Goal: Task Accomplishment & Management: Use online tool/utility

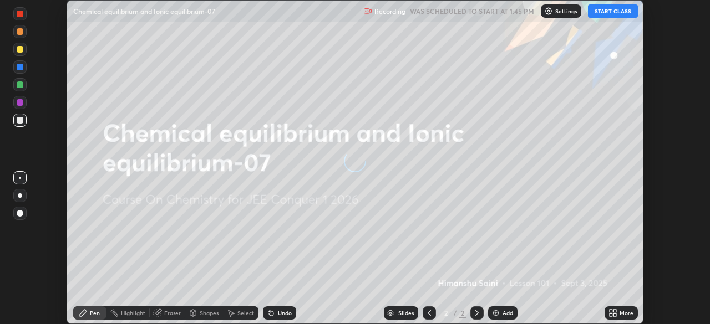
scroll to position [324, 709]
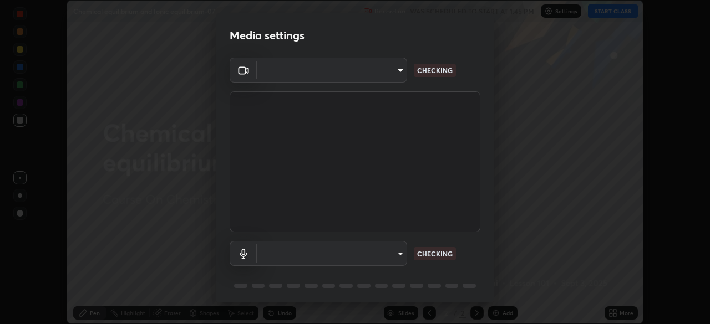
click at [397, 256] on body "Erase all Chemical equilibrium and Ionic equilibrium-07 Recording WAS SCHEDULED…" at bounding box center [355, 162] width 710 height 324
type input "6dd7f26dd43dc758996b1cf006e2949f7a02bee9d132d5f3f41e5eef0e7c266f"
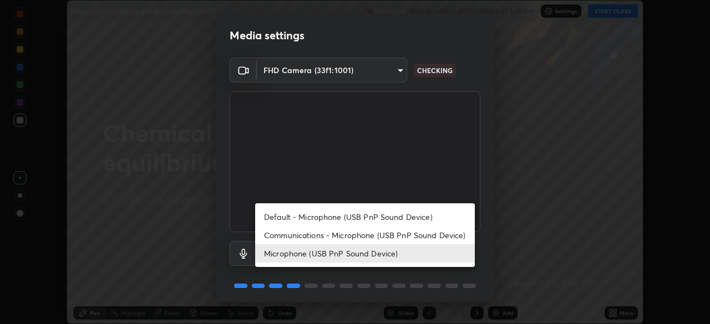
click at [369, 237] on li "Communications - Microphone (USB PnP Sound Device)" at bounding box center [365, 235] width 220 height 18
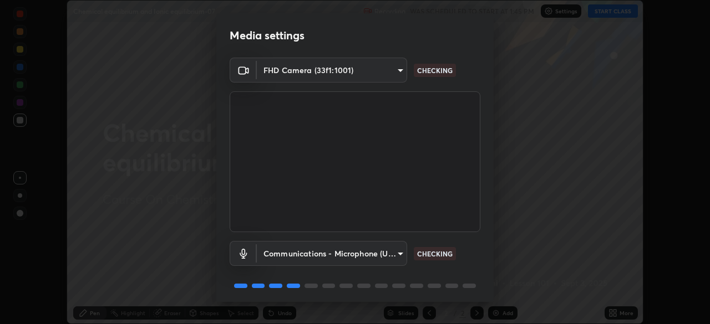
click at [396, 257] on body "Erase all Chemical equilibrium and Ionic equilibrium-07 Recording WAS SCHEDULED…" at bounding box center [355, 162] width 710 height 324
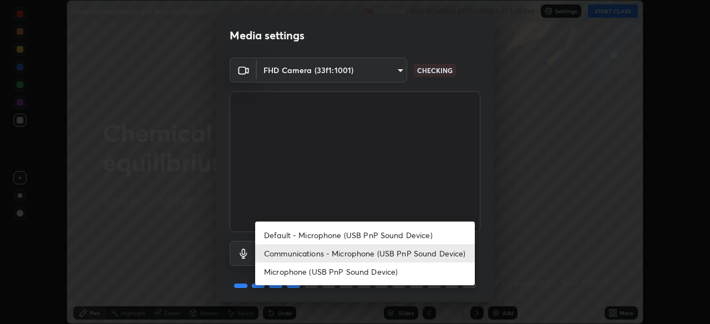
click at [376, 275] on li "Microphone (USB PnP Sound Device)" at bounding box center [365, 272] width 220 height 18
type input "0b0160ef504d69b7311302bd4c7d591407b4c814319dac9a1ab48f999c272d64"
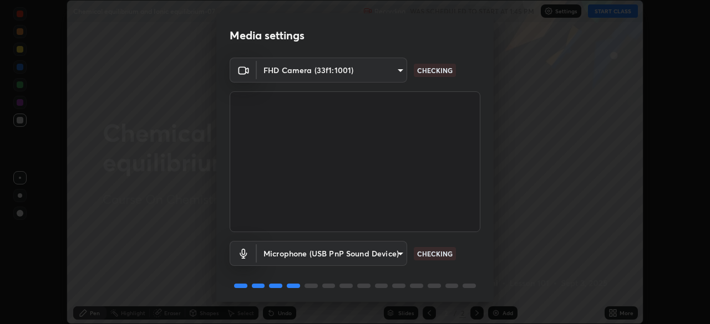
scroll to position [39, 0]
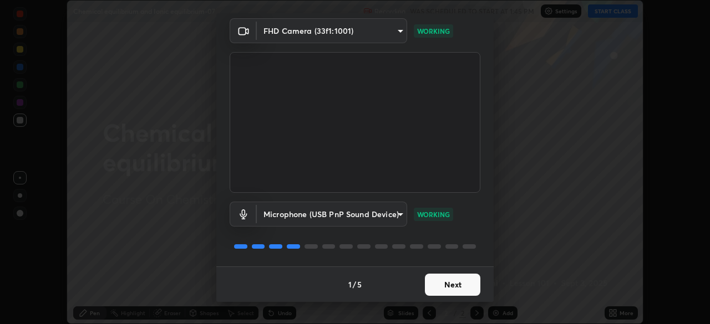
click at [449, 284] on button "Next" at bounding box center [452, 285] width 55 height 22
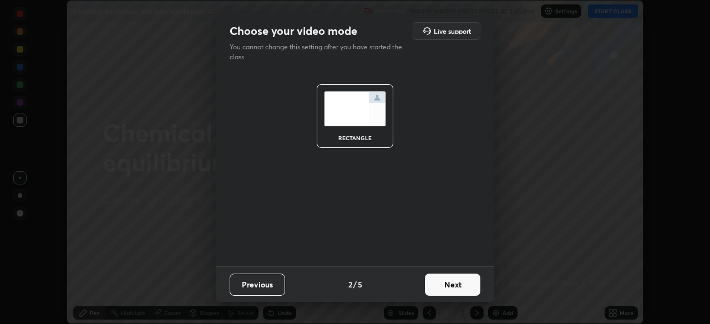
scroll to position [0, 0]
click at [457, 289] on button "Next" at bounding box center [452, 285] width 55 height 22
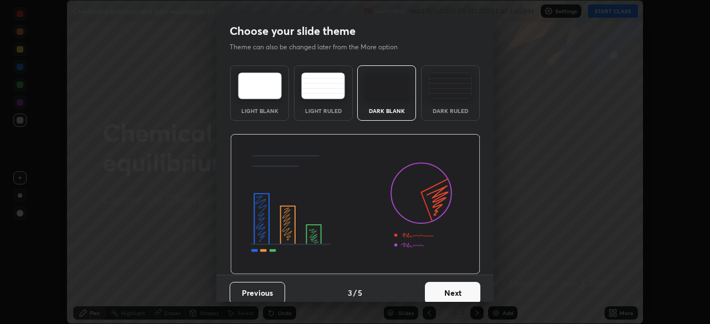
click at [467, 288] on button "Next" at bounding box center [452, 293] width 55 height 22
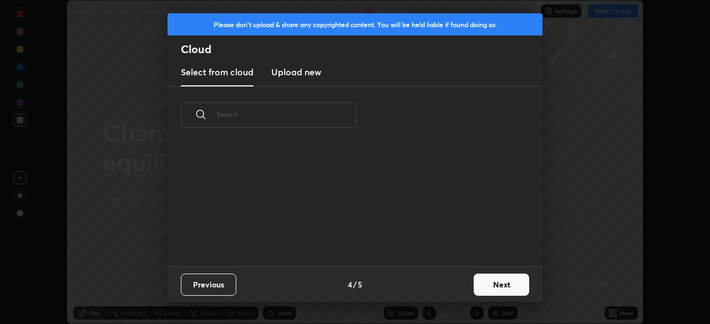
click at [482, 289] on button "Next" at bounding box center [501, 285] width 55 height 22
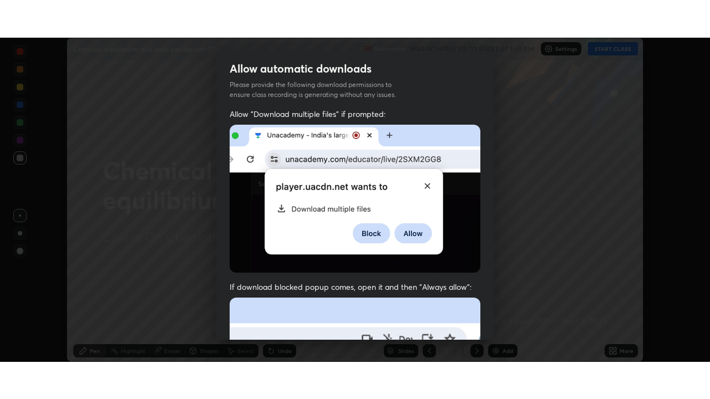
scroll to position [266, 0]
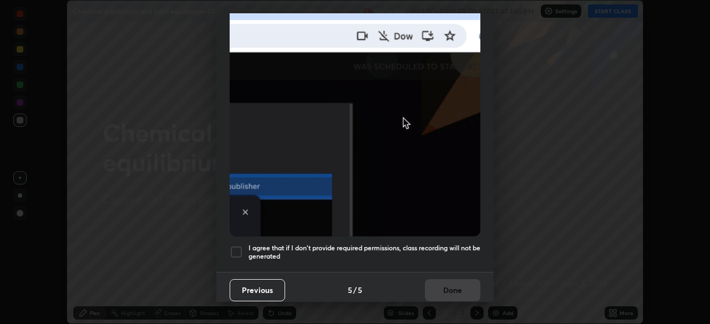
click at [445, 284] on div "Previous 5 / 5 Done" at bounding box center [354, 289] width 277 height 35
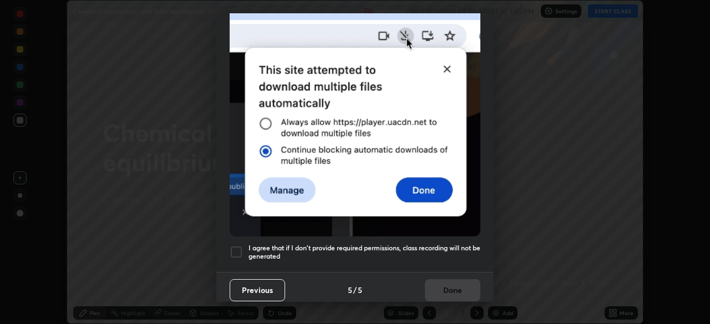
click at [435, 251] on h5 "I agree that if I don't provide required permissions, class recording will not …" at bounding box center [364, 252] width 232 height 17
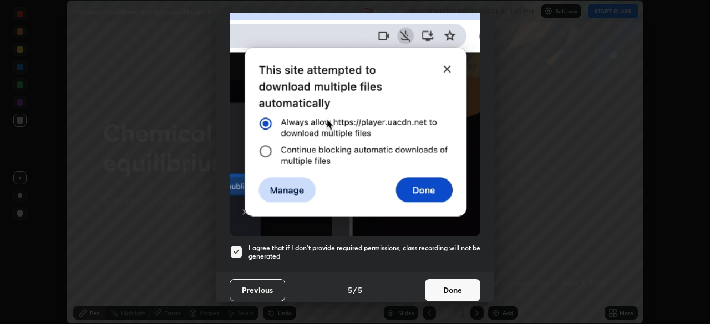
click at [444, 286] on button "Done" at bounding box center [452, 290] width 55 height 22
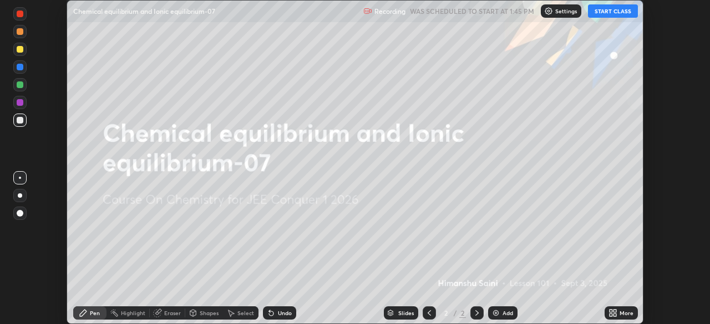
click at [611, 316] on icon at bounding box center [610, 315] width 3 height 3
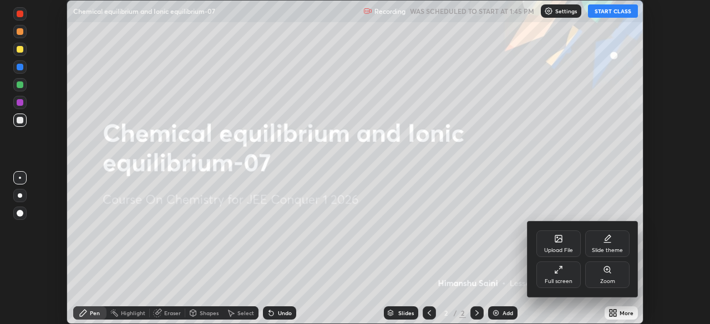
click at [556, 276] on div "Full screen" at bounding box center [558, 275] width 44 height 27
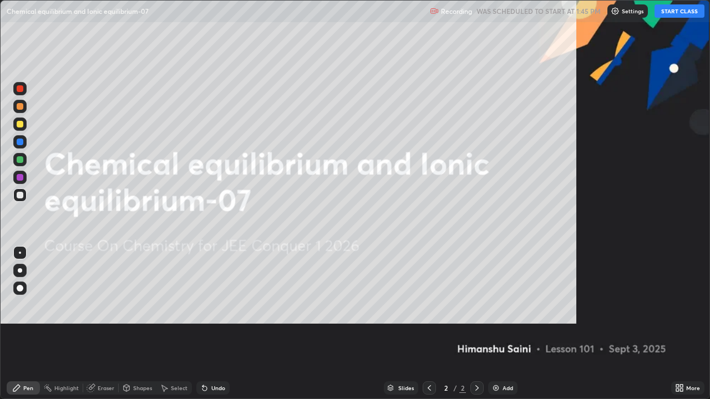
scroll to position [399, 710]
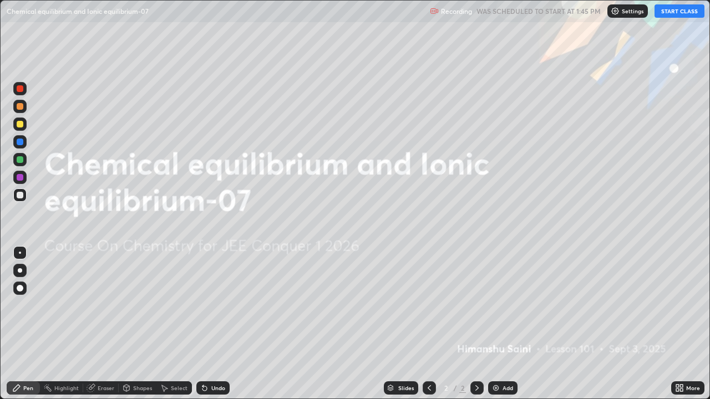
click at [684, 12] on button "START CLASS" at bounding box center [679, 10] width 50 height 13
click at [499, 324] on div "Add" at bounding box center [502, 388] width 29 height 13
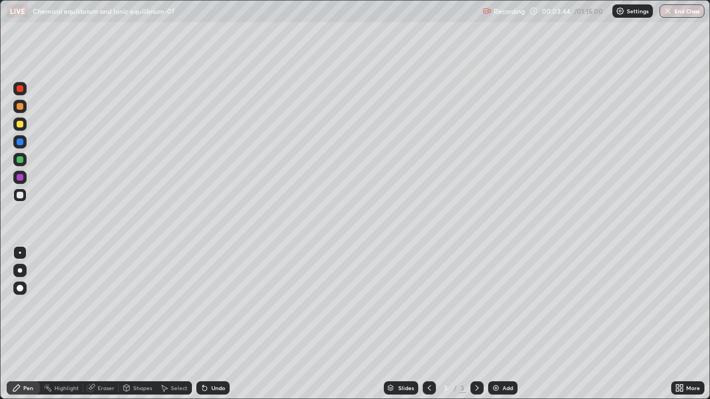
click at [21, 288] on div at bounding box center [20, 288] width 7 height 7
click at [27, 324] on div "Pen" at bounding box center [28, 388] width 10 height 6
click at [23, 124] on div at bounding box center [20, 124] width 7 height 7
click at [19, 130] on div at bounding box center [19, 124] width 13 height 13
click at [30, 324] on div "Pen" at bounding box center [28, 388] width 10 height 6
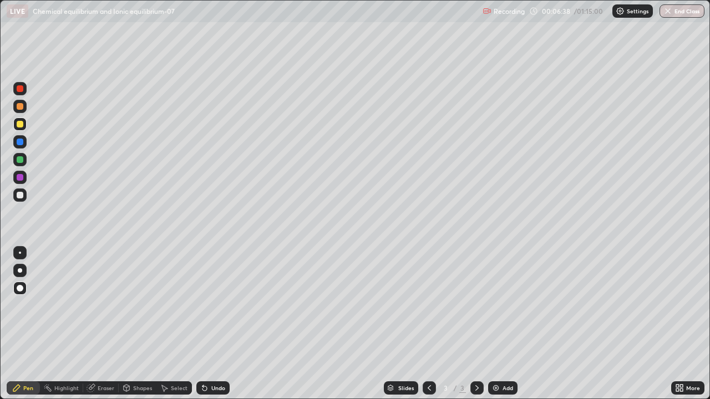
click at [17, 198] on div at bounding box center [19, 195] width 13 height 13
click at [19, 145] on div at bounding box center [20, 142] width 7 height 7
click at [18, 124] on div at bounding box center [20, 124] width 7 height 7
click at [19, 195] on div at bounding box center [20, 195] width 7 height 7
click at [18, 161] on div at bounding box center [20, 159] width 7 height 7
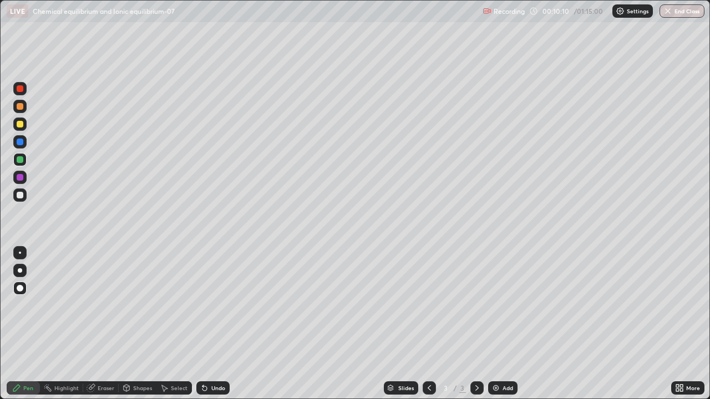
click at [500, 324] on div "Add" at bounding box center [502, 388] width 29 height 13
click at [26, 128] on div at bounding box center [19, 124] width 13 height 13
click at [19, 196] on div at bounding box center [20, 195] width 7 height 7
click at [18, 177] on div at bounding box center [20, 177] width 7 height 7
click at [33, 324] on div "Pen" at bounding box center [28, 388] width 10 height 6
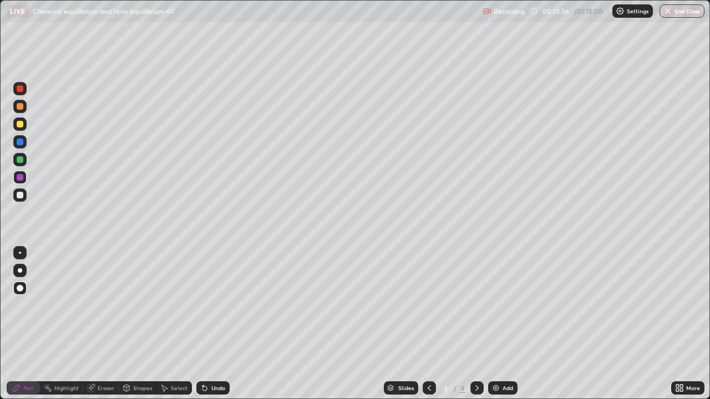
click at [19, 285] on div at bounding box center [20, 288] width 7 height 7
click at [402, 324] on div "Slides" at bounding box center [406, 388] width 16 height 6
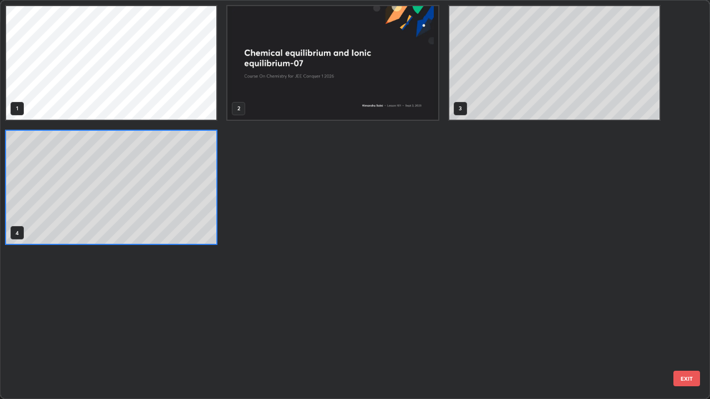
scroll to position [395, 703]
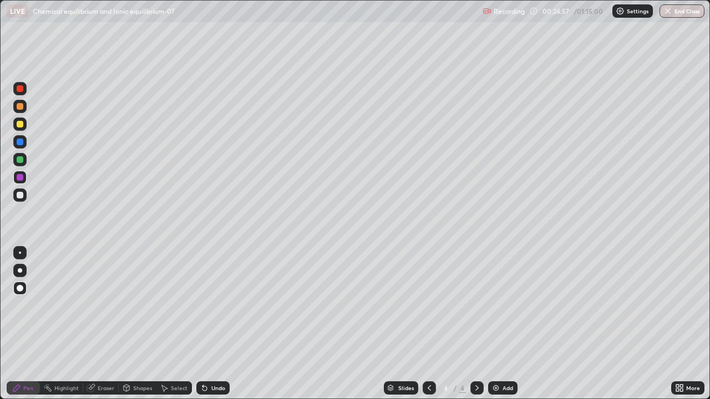
click at [500, 324] on div "Add" at bounding box center [502, 388] width 29 height 13
click at [18, 194] on div at bounding box center [20, 195] width 7 height 7
click at [498, 324] on img at bounding box center [495, 388] width 9 height 9
click at [22, 157] on div at bounding box center [20, 159] width 7 height 7
click at [20, 109] on div at bounding box center [20, 106] width 7 height 7
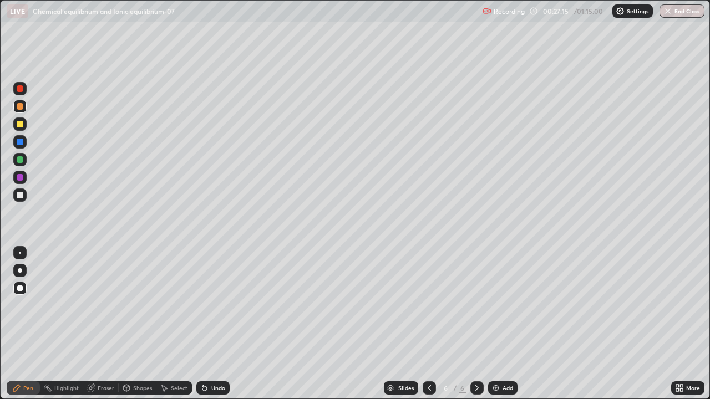
click at [17, 195] on div at bounding box center [20, 195] width 7 height 7
click at [18, 200] on div at bounding box center [19, 195] width 13 height 13
click at [15, 141] on div at bounding box center [19, 141] width 13 height 13
click at [18, 162] on div at bounding box center [20, 159] width 7 height 7
click at [18, 201] on div at bounding box center [19, 195] width 13 height 13
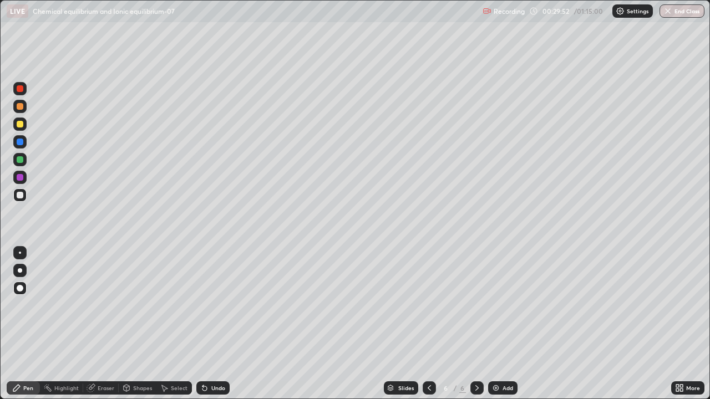
click at [502, 324] on div "Add" at bounding box center [507, 388] width 11 height 6
click at [26, 324] on div "Pen" at bounding box center [23, 388] width 33 height 13
click at [24, 196] on div at bounding box center [19, 195] width 13 height 13
click at [19, 124] on div at bounding box center [20, 124] width 7 height 7
click at [215, 324] on div "Undo" at bounding box center [212, 388] width 33 height 13
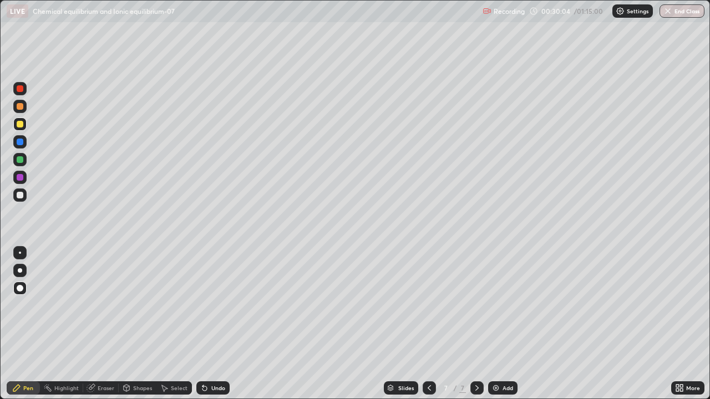
click at [216, 324] on div "Undo" at bounding box center [212, 388] width 33 height 13
click at [18, 324] on icon at bounding box center [16, 388] width 9 height 9
click at [17, 197] on div at bounding box center [19, 195] width 13 height 13
click at [21, 124] on div at bounding box center [20, 124] width 7 height 7
click at [27, 324] on div "Pen" at bounding box center [28, 388] width 10 height 6
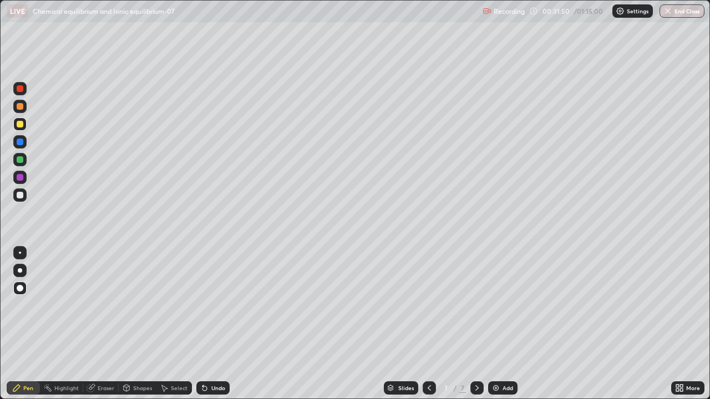
click at [499, 324] on div "Add" at bounding box center [502, 388] width 29 height 13
click at [18, 197] on div at bounding box center [20, 195] width 7 height 7
click at [29, 324] on div "Pen" at bounding box center [28, 388] width 10 height 6
click at [20, 125] on div at bounding box center [20, 124] width 7 height 7
click at [19, 127] on div at bounding box center [20, 124] width 7 height 7
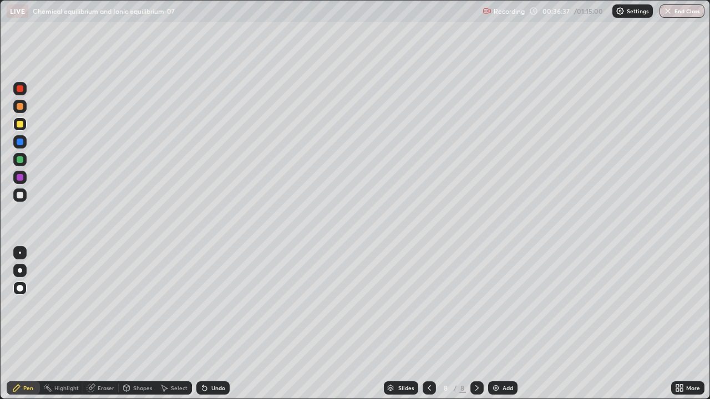
click at [499, 324] on img at bounding box center [495, 388] width 9 height 9
click at [24, 195] on div at bounding box center [19, 195] width 13 height 13
click at [23, 324] on div "Pen" at bounding box center [23, 388] width 33 height 13
click at [19, 124] on div at bounding box center [20, 124] width 7 height 7
click at [16, 141] on div at bounding box center [19, 141] width 13 height 13
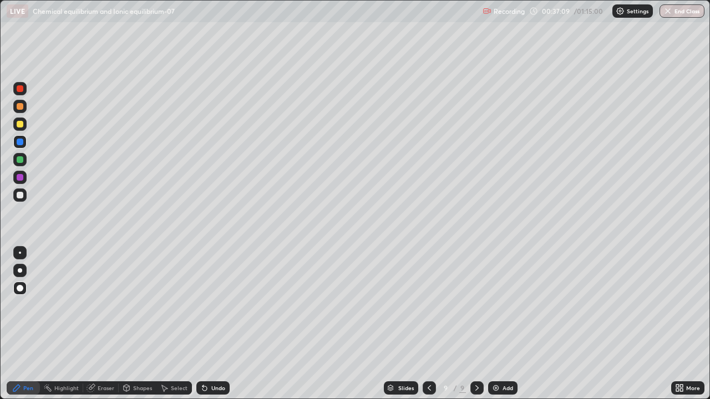
click at [19, 122] on div at bounding box center [20, 124] width 7 height 7
click at [17, 141] on div at bounding box center [20, 142] width 7 height 7
click at [16, 124] on div at bounding box center [19, 124] width 13 height 13
click at [499, 324] on img at bounding box center [495, 388] width 9 height 9
click at [21, 197] on div at bounding box center [20, 195] width 7 height 7
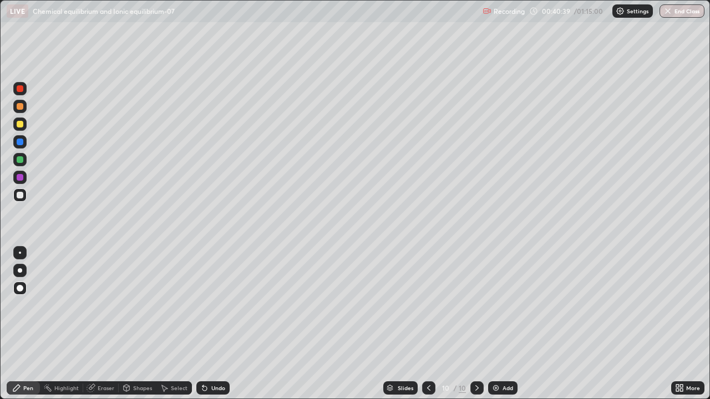
click at [29, 324] on div "Pen" at bounding box center [23, 388] width 33 height 13
click at [19, 124] on div at bounding box center [20, 124] width 7 height 7
click at [16, 196] on div at bounding box center [19, 195] width 13 height 13
click at [20, 143] on div at bounding box center [20, 142] width 7 height 7
click at [24, 198] on div at bounding box center [19, 195] width 13 height 13
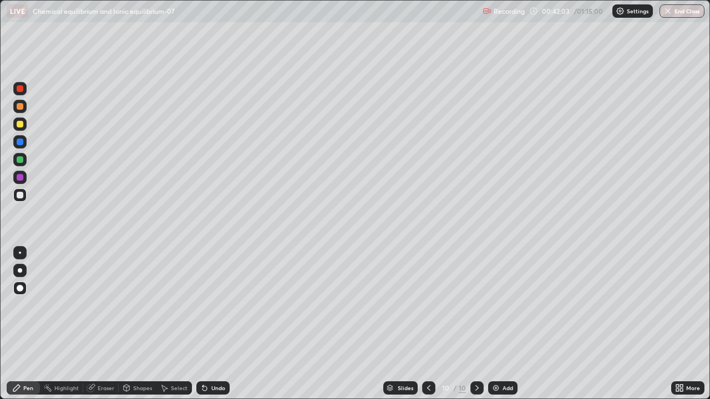
click at [215, 324] on div "Undo" at bounding box center [212, 388] width 33 height 13
click at [20, 145] on div at bounding box center [20, 142] width 7 height 7
click at [505, 324] on div "Add" at bounding box center [507, 388] width 11 height 6
click at [21, 126] on div at bounding box center [20, 124] width 7 height 7
click at [18, 193] on div at bounding box center [20, 195] width 7 height 7
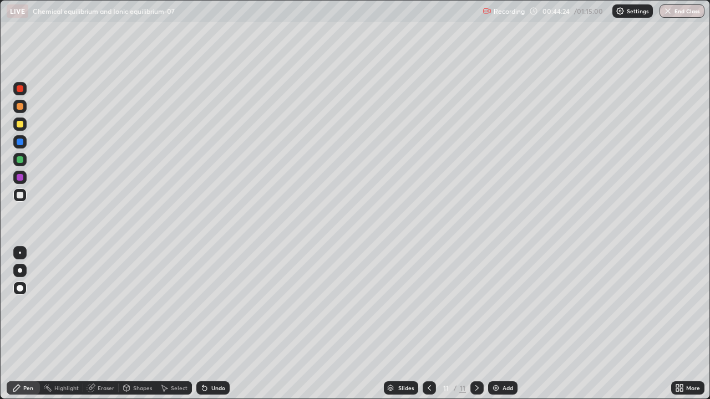
click at [16, 200] on div at bounding box center [19, 195] width 13 height 13
click at [211, 324] on div "Undo" at bounding box center [218, 388] width 14 height 6
click at [213, 324] on div "Undo" at bounding box center [218, 388] width 14 height 6
click at [17, 124] on div at bounding box center [20, 124] width 7 height 7
click at [504, 324] on div "Add" at bounding box center [502, 388] width 29 height 13
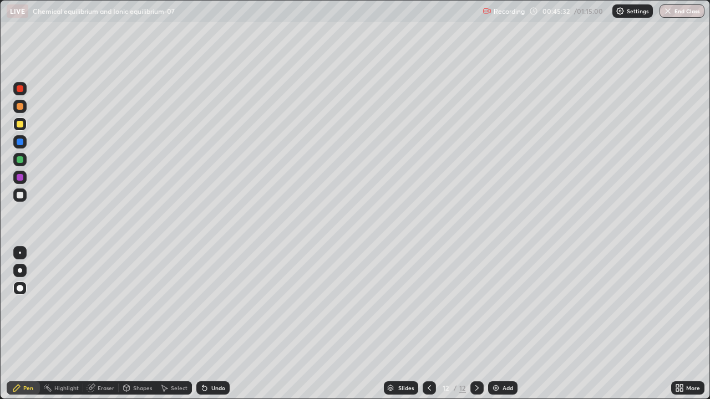
click at [428, 324] on icon at bounding box center [429, 388] width 9 height 9
click at [476, 324] on icon at bounding box center [476, 388] width 9 height 9
click at [28, 324] on div "Pen" at bounding box center [28, 388] width 10 height 6
click at [211, 324] on div "Undo" at bounding box center [218, 388] width 14 height 6
click at [430, 324] on icon at bounding box center [429, 388] width 9 height 9
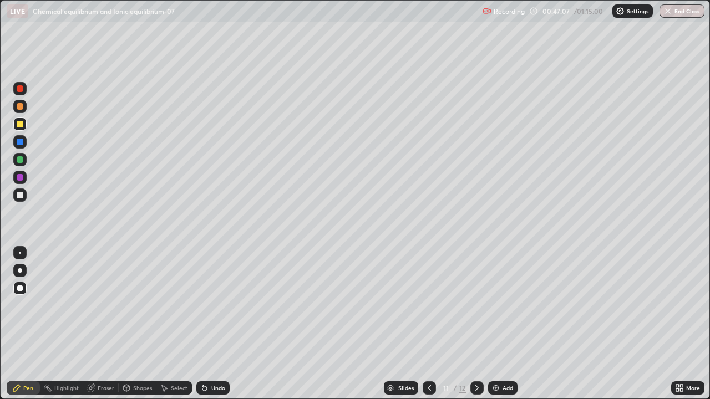
click at [100, 324] on div "Eraser" at bounding box center [106, 388] width 17 height 6
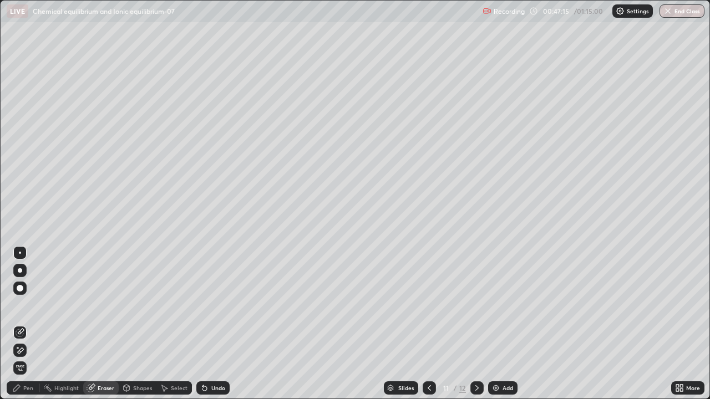
click at [27, 324] on div "Pen" at bounding box center [28, 388] width 10 height 6
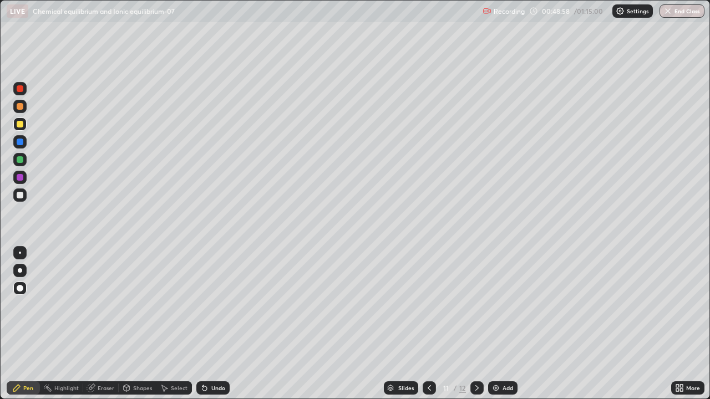
click at [19, 145] on div at bounding box center [20, 142] width 7 height 7
click at [476, 324] on icon at bounding box center [476, 388] width 9 height 9
click at [16, 324] on div "Pen" at bounding box center [23, 388] width 33 height 13
click at [18, 192] on div at bounding box center [20, 195] width 7 height 7
click at [206, 324] on icon at bounding box center [204, 388] width 9 height 9
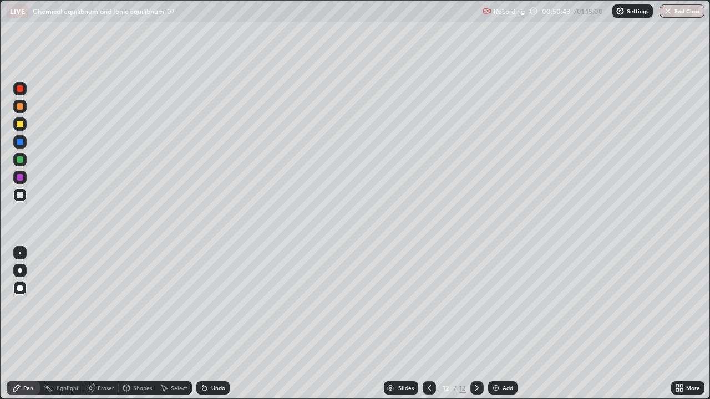
click at [201, 324] on div "Undo" at bounding box center [212, 388] width 33 height 13
click at [18, 178] on div at bounding box center [20, 177] width 7 height 7
click at [426, 324] on icon at bounding box center [429, 388] width 9 height 9
click at [477, 324] on icon at bounding box center [476, 388] width 9 height 9
click at [504, 324] on div "Add" at bounding box center [502, 388] width 29 height 13
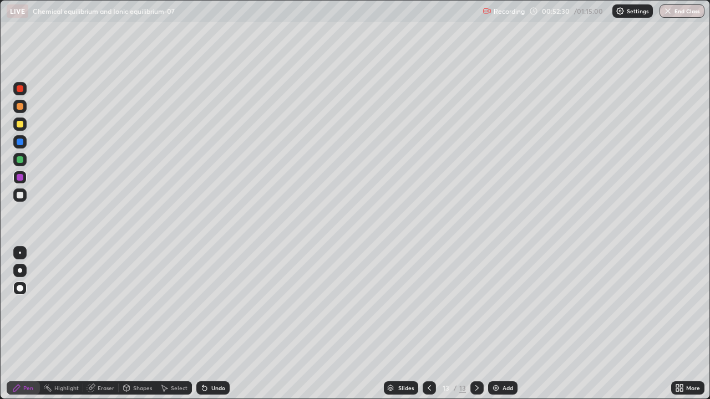
click at [22, 324] on div "Pen" at bounding box center [23, 388] width 33 height 13
click at [19, 195] on div at bounding box center [20, 195] width 7 height 7
click at [33, 324] on div "Pen" at bounding box center [23, 388] width 33 height 13
click at [212, 324] on div "Undo" at bounding box center [218, 388] width 14 height 6
click at [14, 176] on div at bounding box center [19, 177] width 13 height 13
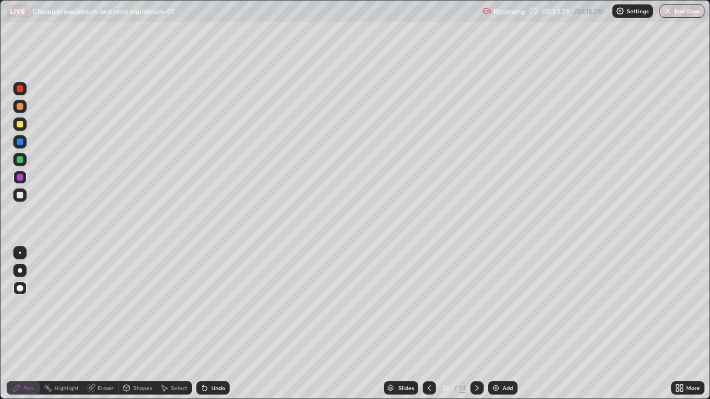
click at [16, 160] on div at bounding box center [19, 159] width 13 height 13
click at [19, 195] on div at bounding box center [20, 195] width 7 height 7
click at [428, 324] on icon at bounding box center [429, 388] width 9 height 9
click at [476, 324] on icon at bounding box center [476, 388] width 9 height 9
click at [431, 324] on icon at bounding box center [429, 388] width 9 height 9
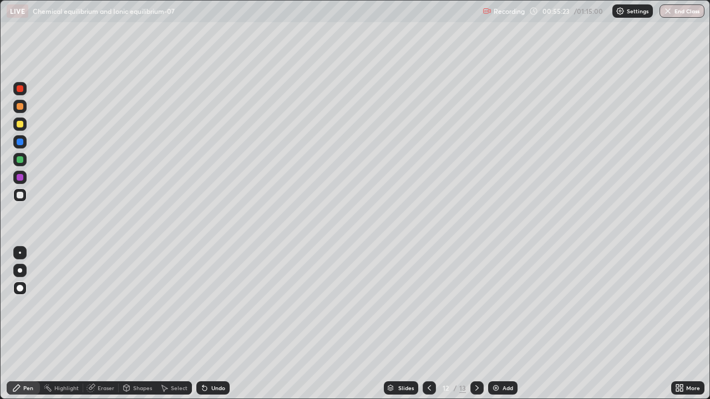
click at [475, 324] on icon at bounding box center [476, 388] width 9 height 9
click at [475, 324] on div at bounding box center [476, 388] width 13 height 22
click at [476, 324] on icon at bounding box center [476, 388] width 9 height 9
click at [508, 324] on div "Add" at bounding box center [502, 388] width 29 height 13
click at [19, 196] on div at bounding box center [20, 195] width 7 height 7
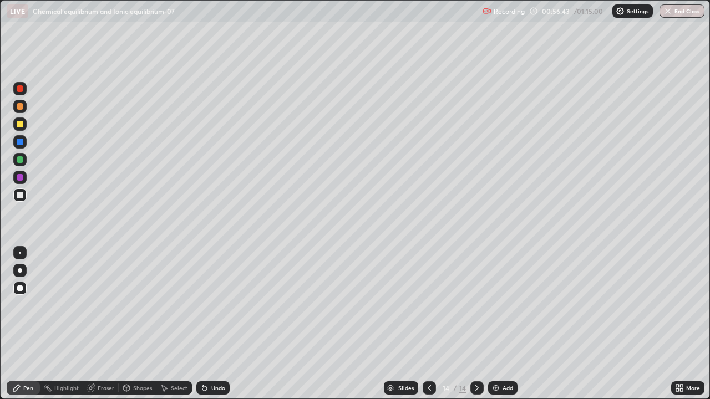
click at [19, 124] on div at bounding box center [20, 124] width 7 height 7
click at [28, 324] on div "Pen" at bounding box center [23, 388] width 33 height 13
click at [19, 179] on div at bounding box center [20, 177] width 7 height 7
click at [429, 324] on icon at bounding box center [429, 388] width 3 height 6
click at [431, 324] on icon at bounding box center [429, 388] width 9 height 9
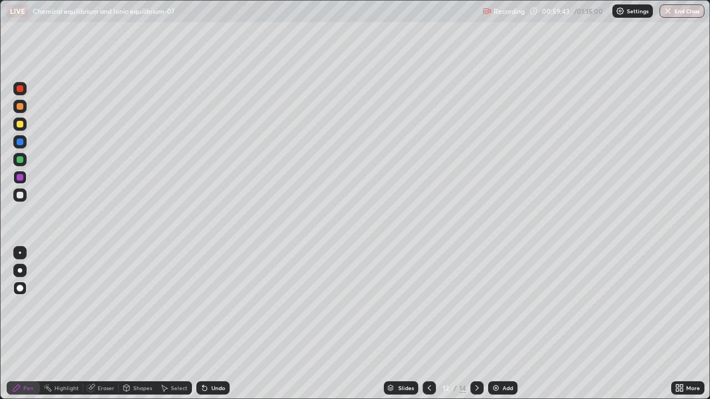
click at [477, 324] on div at bounding box center [476, 388] width 13 height 13
click at [476, 324] on icon at bounding box center [476, 388] width 3 height 6
click at [508, 324] on div "Add" at bounding box center [502, 388] width 29 height 13
click at [19, 121] on div at bounding box center [20, 124] width 7 height 7
click at [205, 324] on div "Undo" at bounding box center [212, 388] width 33 height 13
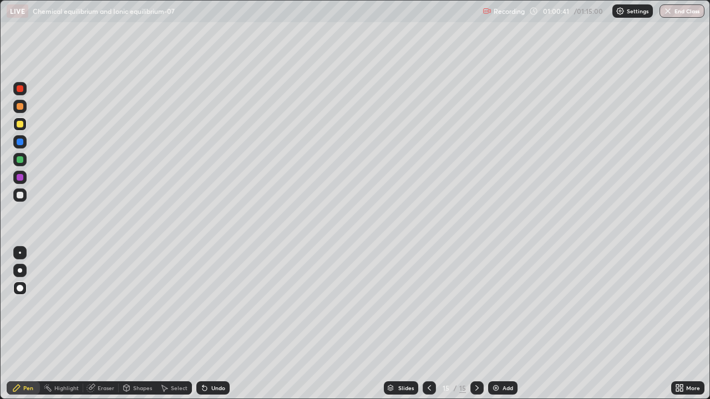
click at [207, 324] on div "Undo" at bounding box center [212, 388] width 33 height 13
click at [211, 324] on div "Undo" at bounding box center [212, 388] width 33 height 13
click at [23, 192] on div at bounding box center [19, 195] width 13 height 13
click at [22, 179] on div at bounding box center [20, 177] width 7 height 7
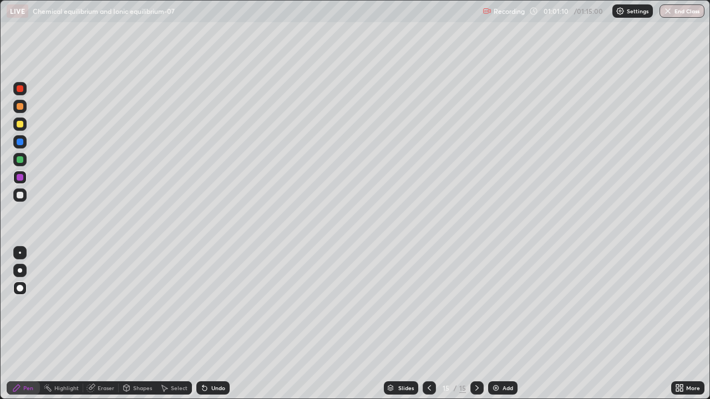
click at [215, 324] on div "Undo" at bounding box center [218, 388] width 14 height 6
click at [205, 324] on icon at bounding box center [204, 388] width 9 height 9
click at [23, 125] on div at bounding box center [20, 124] width 7 height 7
click at [502, 324] on div "Add" at bounding box center [507, 388] width 11 height 6
click at [30, 324] on div "Pen" at bounding box center [28, 388] width 10 height 6
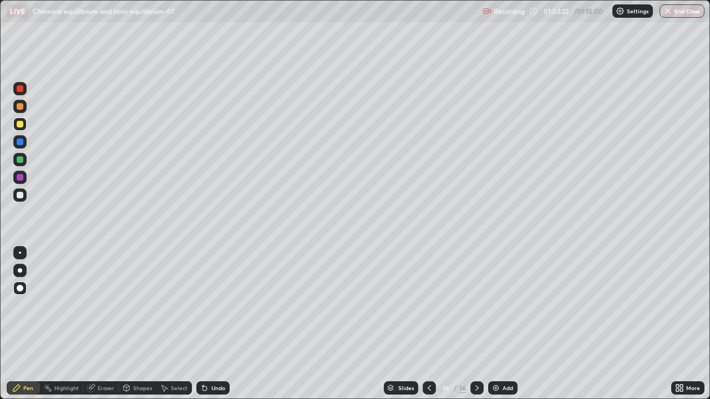
click at [21, 198] on div at bounding box center [20, 195] width 7 height 7
click at [19, 123] on div at bounding box center [20, 124] width 7 height 7
click at [22, 179] on div at bounding box center [20, 177] width 7 height 7
click at [21, 195] on div at bounding box center [20, 195] width 7 height 7
click at [101, 324] on div "Eraser" at bounding box center [106, 388] width 17 height 6
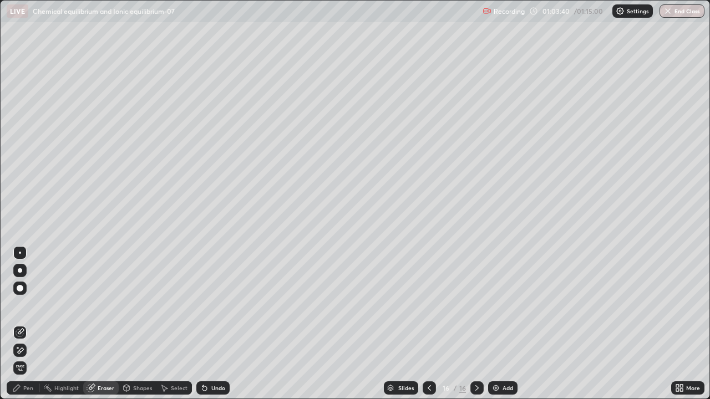
click at [24, 324] on div "Pen" at bounding box center [23, 388] width 33 height 13
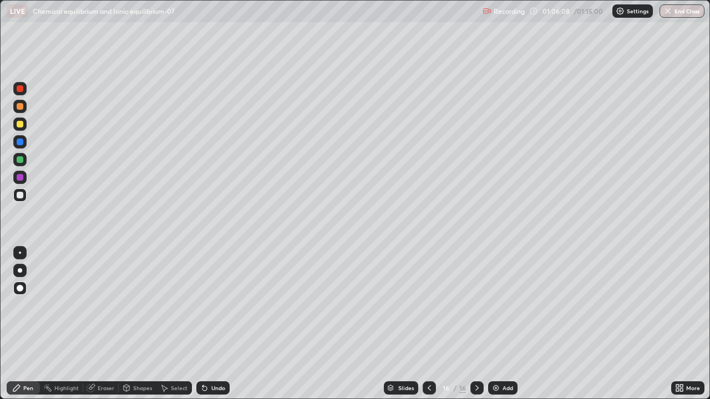
click at [498, 324] on img at bounding box center [495, 388] width 9 height 9
click at [21, 195] on div at bounding box center [20, 195] width 7 height 7
click at [17, 175] on div at bounding box center [19, 177] width 13 height 13
click at [19, 129] on div at bounding box center [19, 124] width 13 height 13
click at [19, 197] on div at bounding box center [20, 195] width 7 height 7
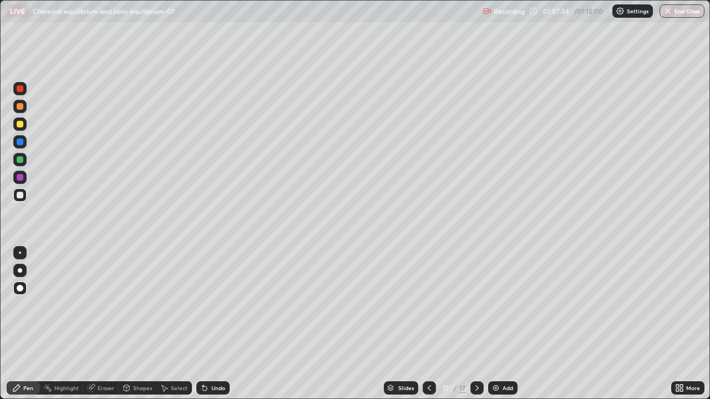
click at [211, 324] on div "Undo" at bounding box center [212, 388] width 33 height 13
click at [500, 324] on div "Add" at bounding box center [502, 388] width 29 height 13
click at [19, 179] on div at bounding box center [20, 177] width 7 height 7
click at [23, 196] on div at bounding box center [20, 195] width 7 height 7
click at [500, 324] on div "Add" at bounding box center [502, 388] width 29 height 13
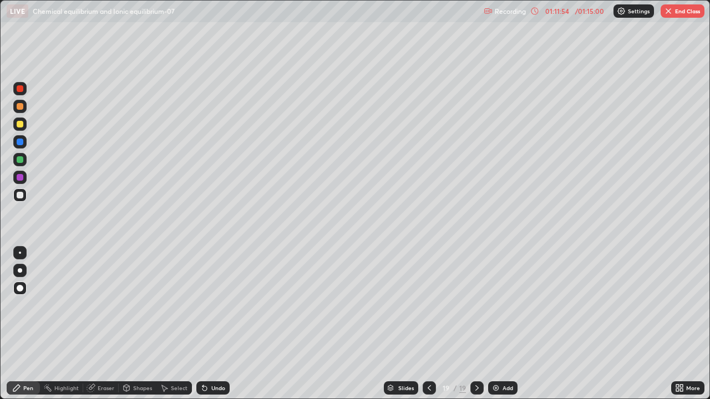
click at [18, 123] on div at bounding box center [20, 124] width 7 height 7
click at [19, 195] on div at bounding box center [20, 195] width 7 height 7
click at [144, 324] on div "Shapes" at bounding box center [142, 388] width 19 height 6
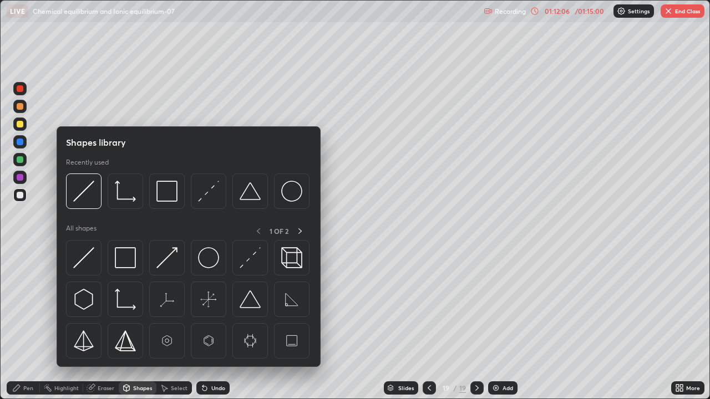
click at [88, 264] on img at bounding box center [83, 257] width 21 height 21
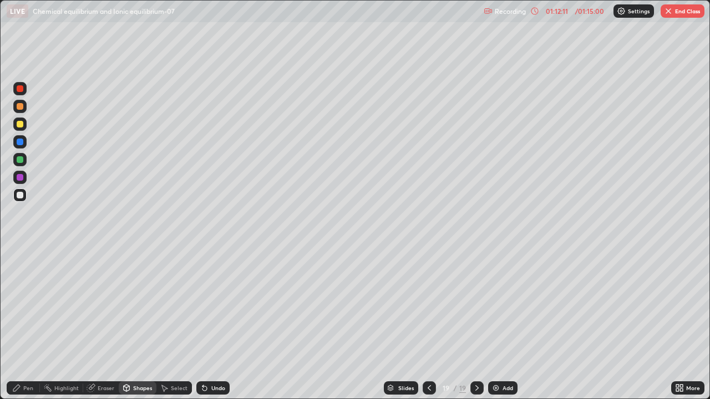
click at [34, 324] on div "Pen" at bounding box center [23, 388] width 33 height 13
click at [18, 178] on div at bounding box center [20, 177] width 7 height 7
click at [19, 126] on div at bounding box center [20, 124] width 7 height 7
click at [18, 196] on div at bounding box center [20, 195] width 7 height 7
click at [682, 11] on button "End Class" at bounding box center [682, 10] width 44 height 13
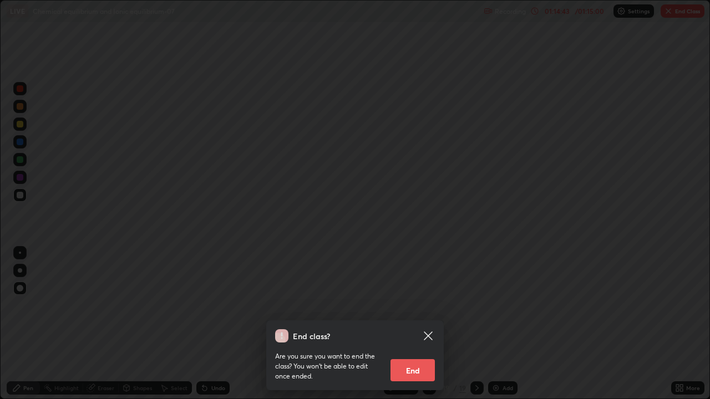
click at [413, 324] on button "End" at bounding box center [412, 370] width 44 height 22
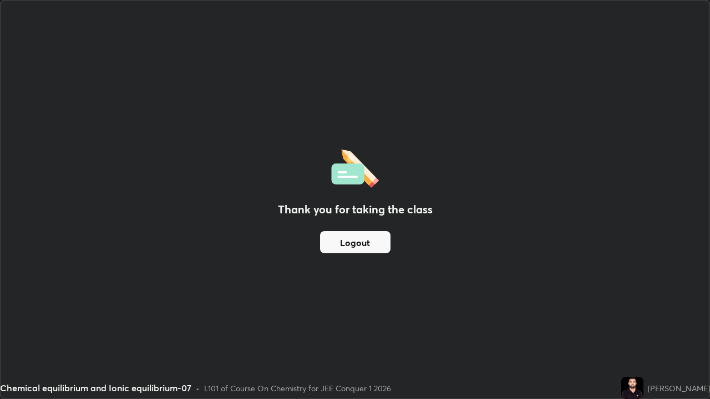
click at [358, 245] on button "Logout" at bounding box center [355, 242] width 70 height 22
